Goal: Information Seeking & Learning: Check status

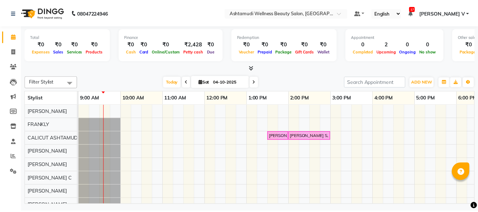
scroll to position [10, 0]
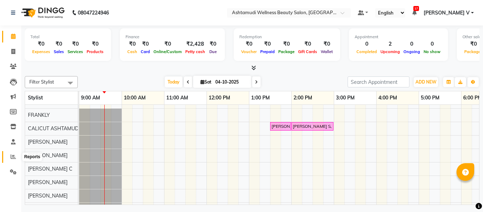
click at [14, 158] on icon at bounding box center [13, 156] width 5 height 5
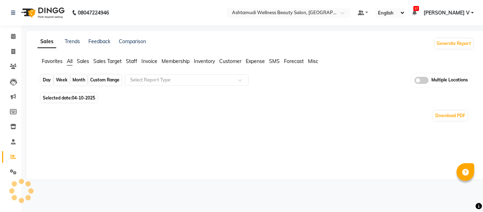
click at [46, 81] on div "Day" at bounding box center [47, 80] width 12 height 10
select select "10"
select select "2025"
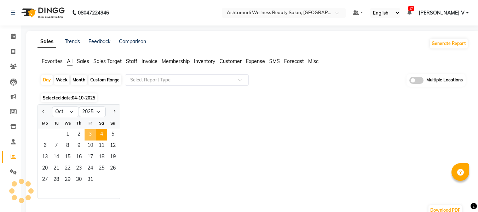
click at [89, 139] on span "3" at bounding box center [90, 134] width 11 height 11
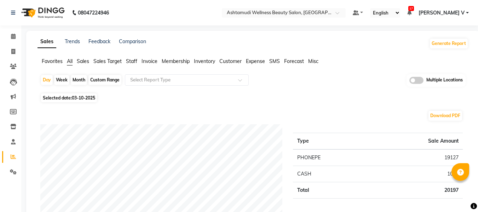
click at [421, 83] on span at bounding box center [416, 80] width 14 height 7
click at [409, 81] on input "checkbox" at bounding box center [409, 81] width 0 height 0
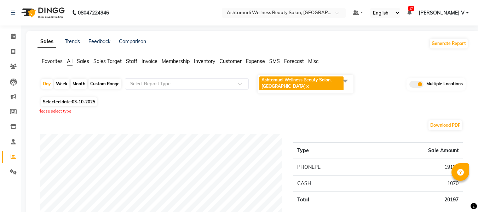
click at [322, 82] on span "Ashtamudi Wellness Beauty Salon, CALICUT x" at bounding box center [301, 83] width 84 height 14
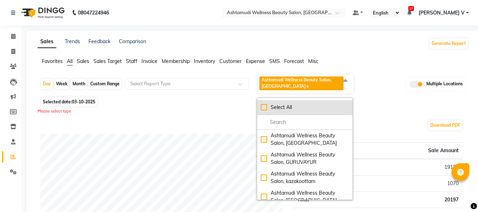
click at [317, 100] on li "Select All" at bounding box center [304, 107] width 95 height 15
checkbox input "true"
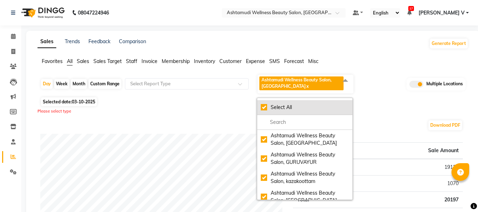
checkbox input "true"
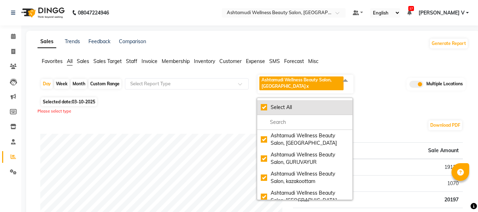
checkbox input "true"
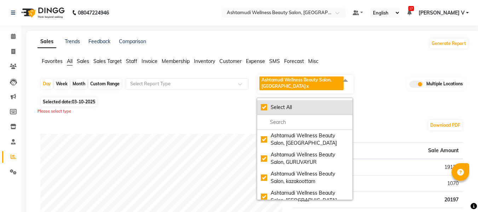
checkbox input "true"
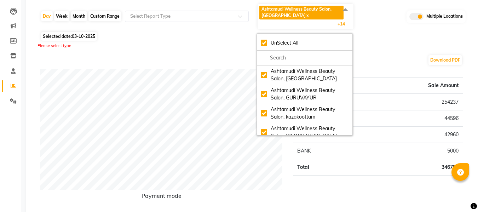
scroll to position [106, 0]
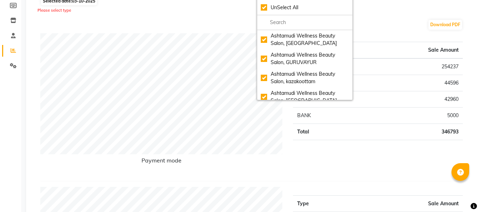
click at [391, 42] on th "Sale Amount" at bounding box center [415, 50] width 93 height 17
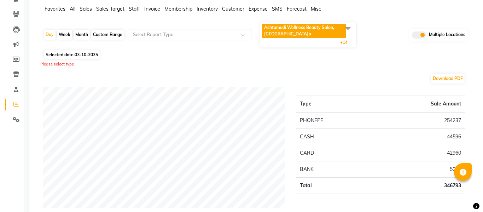
scroll to position [0, 0]
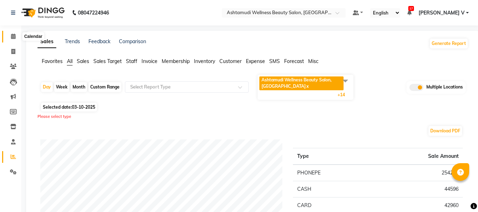
click at [16, 39] on span at bounding box center [13, 37] width 12 height 8
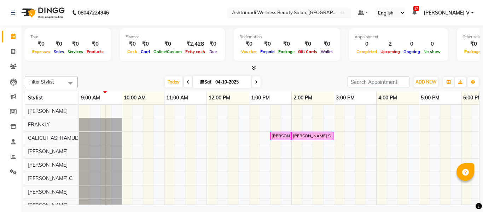
click at [315, 10] on input "text" at bounding box center [282, 13] width 103 height 7
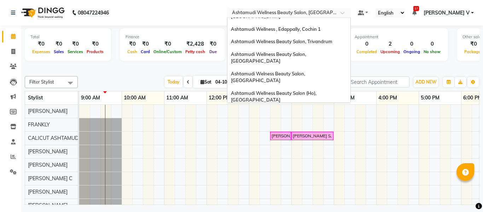
scroll to position [75, 0]
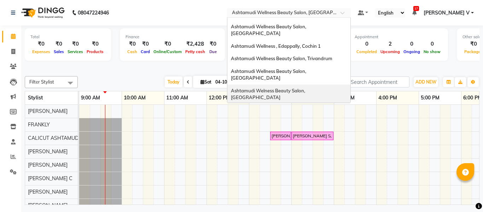
click at [341, 85] on div "Ashtamudi Welness Beauty Salon, [GEOGRAPHIC_DATA]" at bounding box center [288, 94] width 123 height 19
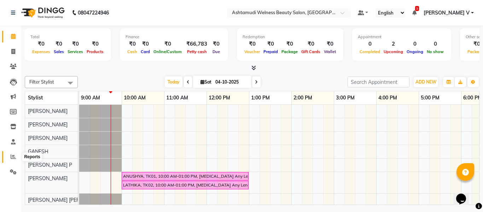
click at [8, 152] on link "Reports" at bounding box center [10, 157] width 17 height 12
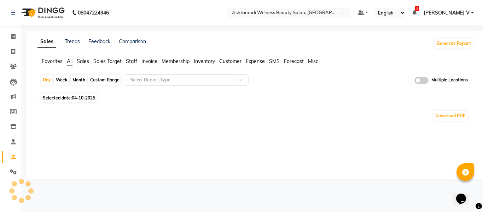
click at [424, 82] on div "Multiple Locations" at bounding box center [441, 80] width 59 height 13
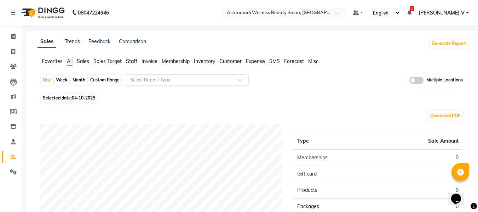
click at [417, 81] on span at bounding box center [416, 80] width 14 height 7
click at [409, 81] on input "checkbox" at bounding box center [409, 81] width 0 height 0
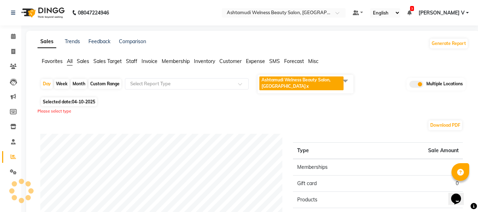
click at [303, 89] on span "Ashtamudi Welness Beauty Salon, [GEOGRAPHIC_DATA] x" at bounding box center [301, 83] width 84 height 14
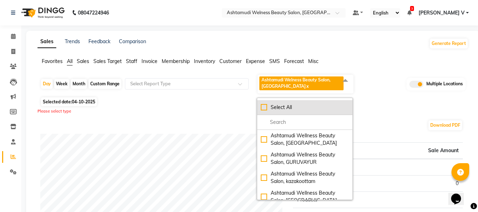
click at [303, 108] on div "Select All" at bounding box center [305, 107] width 88 height 7
checkbox input "true"
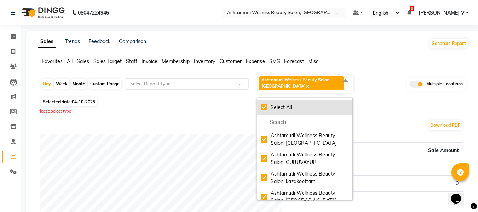
checkbox input "true"
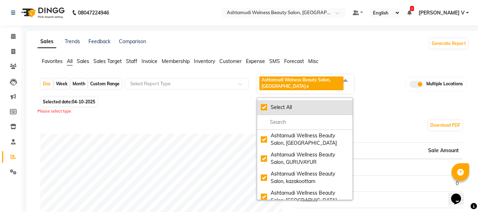
checkbox input "true"
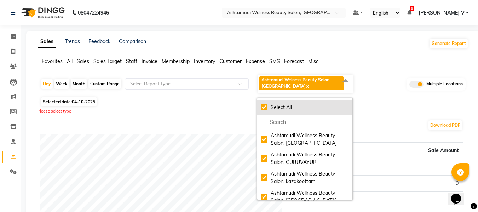
checkbox input "true"
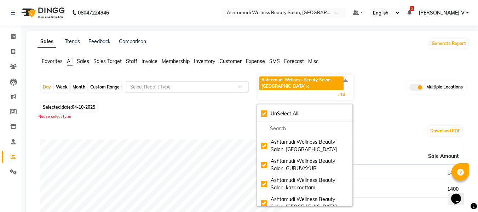
click at [75, 89] on div "Month" at bounding box center [79, 87] width 16 height 10
select select "10"
select select "2025"
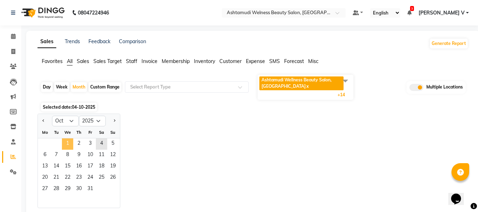
click at [71, 143] on span "1" at bounding box center [67, 143] width 11 height 11
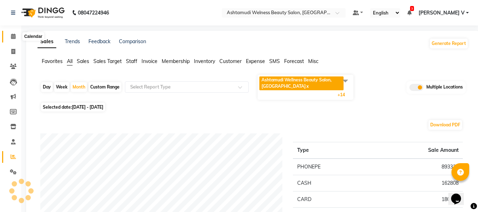
click at [13, 35] on icon at bounding box center [13, 36] width 5 height 5
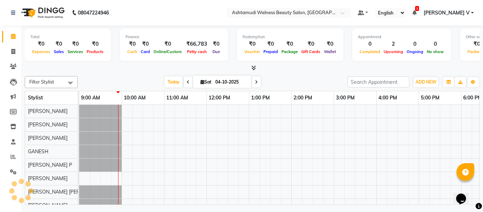
scroll to position [10, 0]
